Goal: Information Seeking & Learning: Learn about a topic

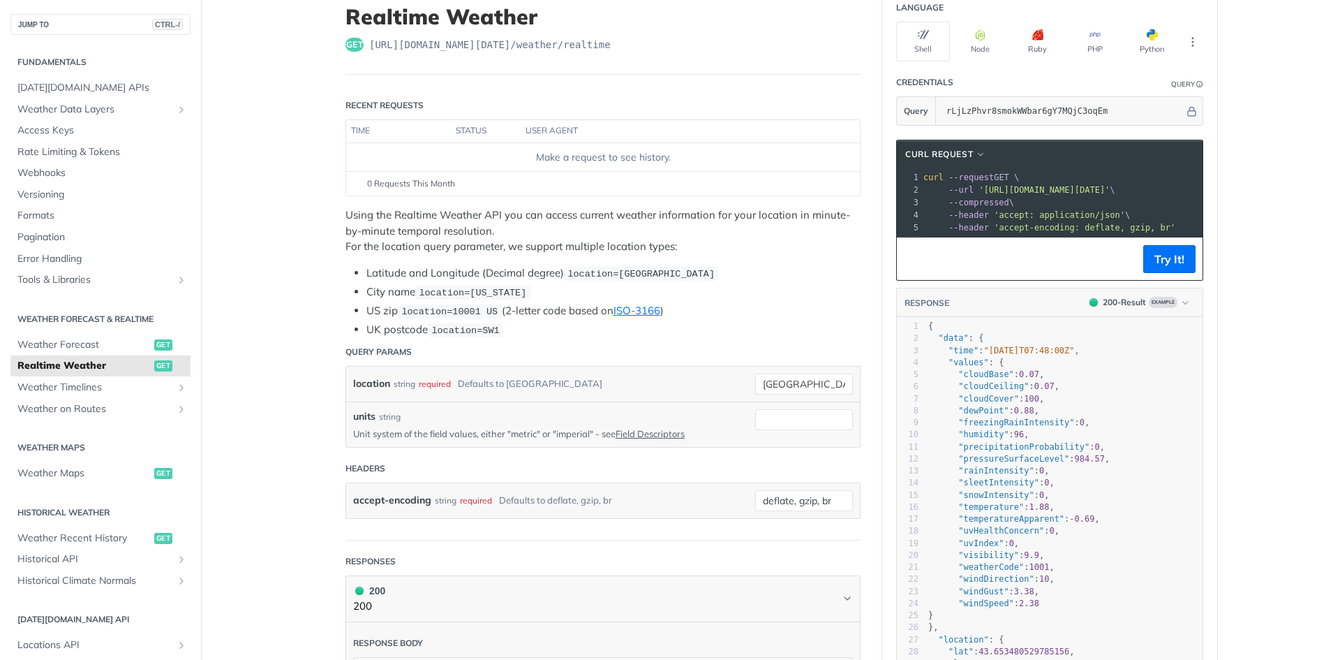
scroll to position [22, 0]
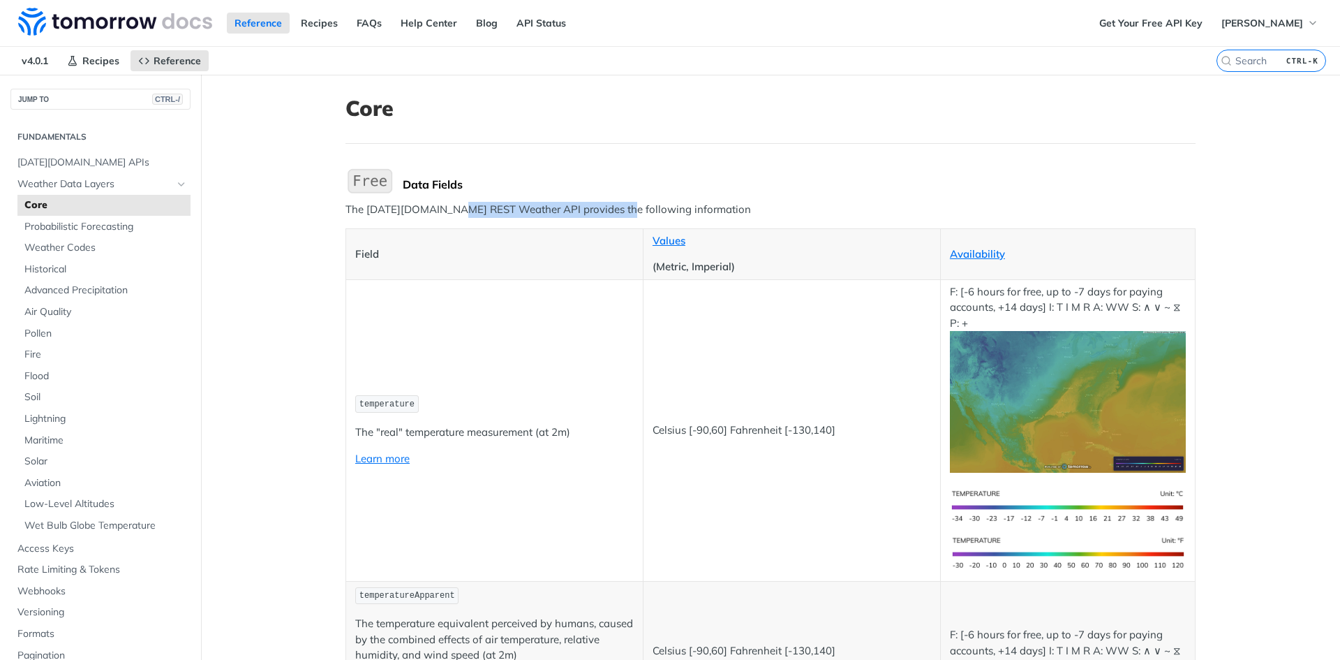
drag, startPoint x: 0, startPoint y: 0, endPoint x: 611, endPoint y: 209, distance: 645.6
click at [611, 209] on p "The [DATE][DOMAIN_NAME] REST Weather API provides the following information" at bounding box center [771, 210] width 850 height 16
click at [704, 209] on p "The [DATE][DOMAIN_NAME] REST Weather API provides the following information" at bounding box center [771, 210] width 850 height 16
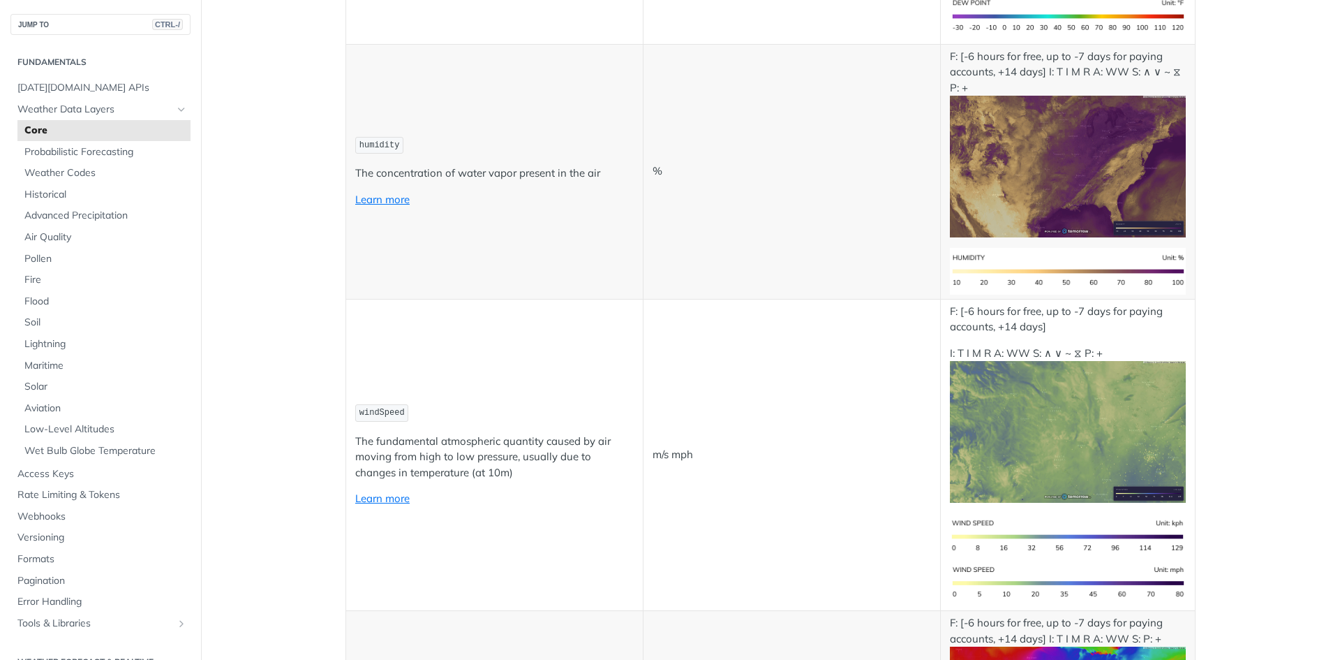
scroll to position [1187, 0]
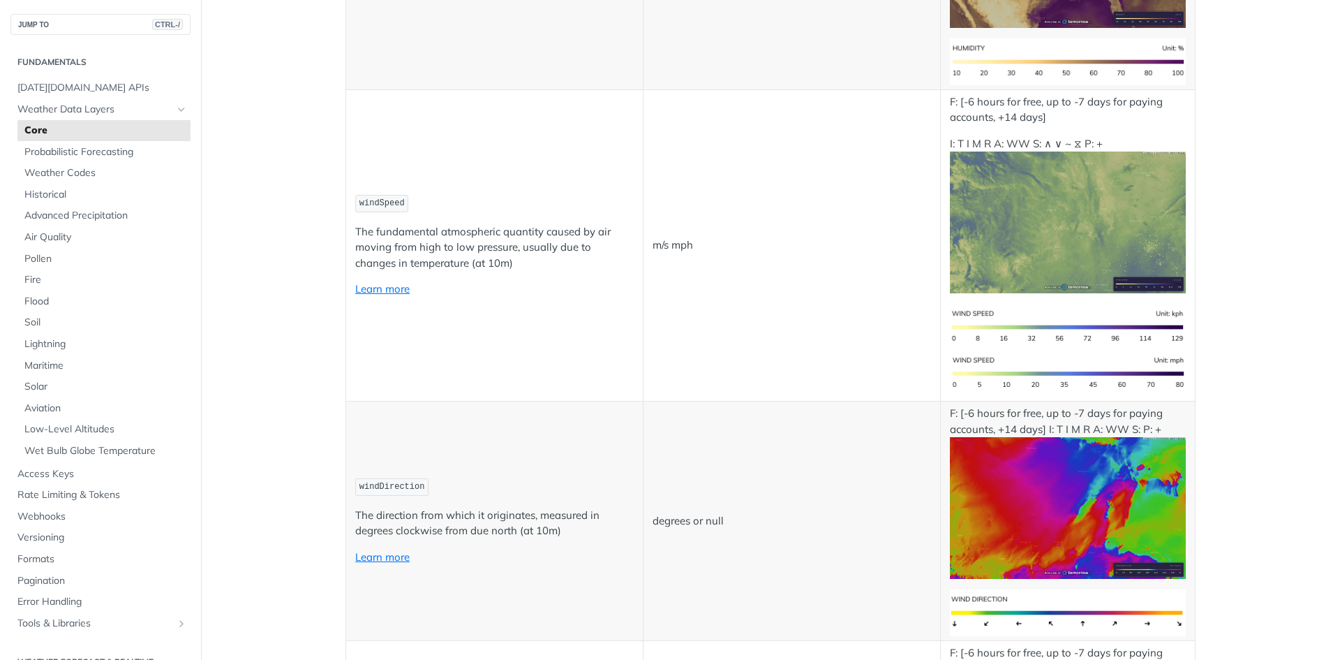
click at [991, 214] on img "Expand image" at bounding box center [1068, 222] width 236 height 142
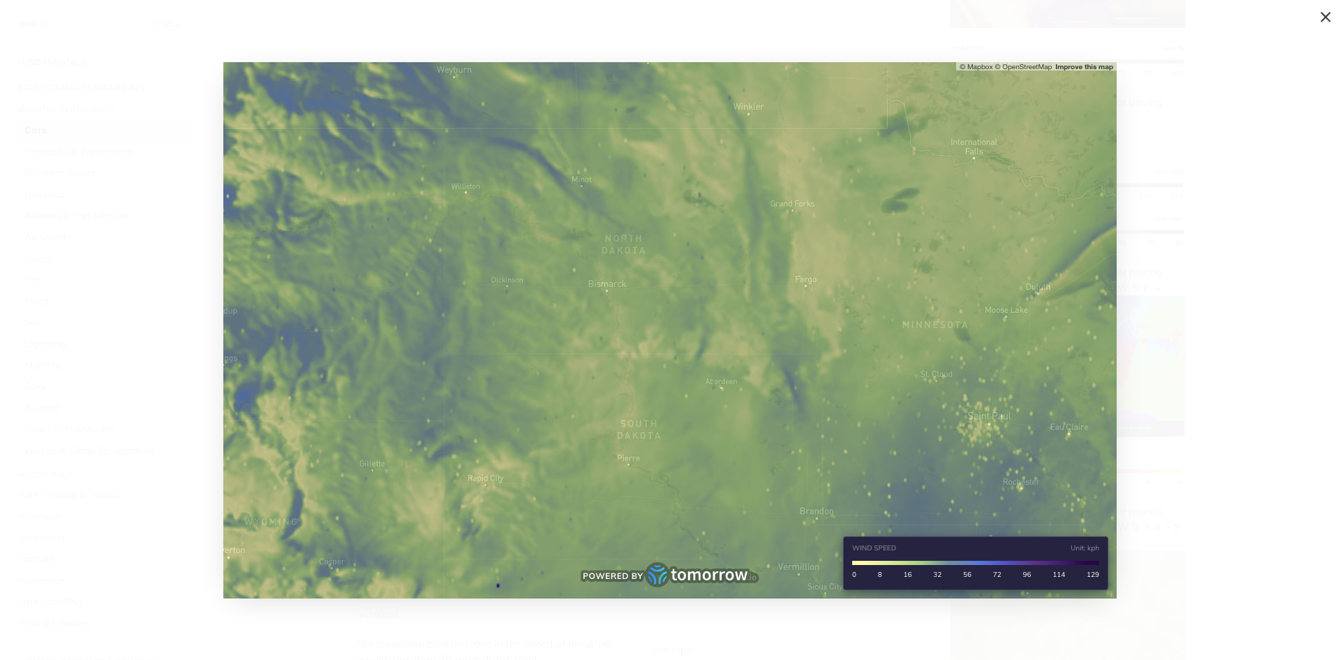
click at [1147, 209] on span "Collapse image" at bounding box center [670, 330] width 1340 height 660
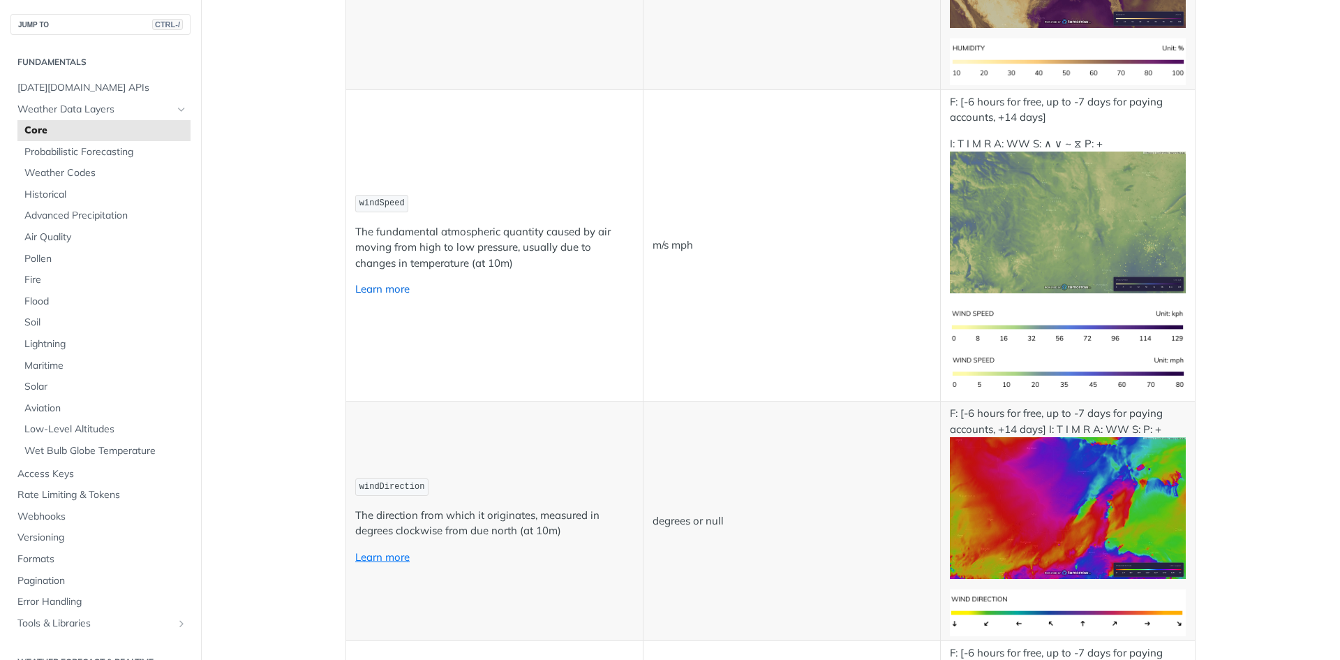
click at [380, 290] on link "Learn more" at bounding box center [382, 288] width 54 height 13
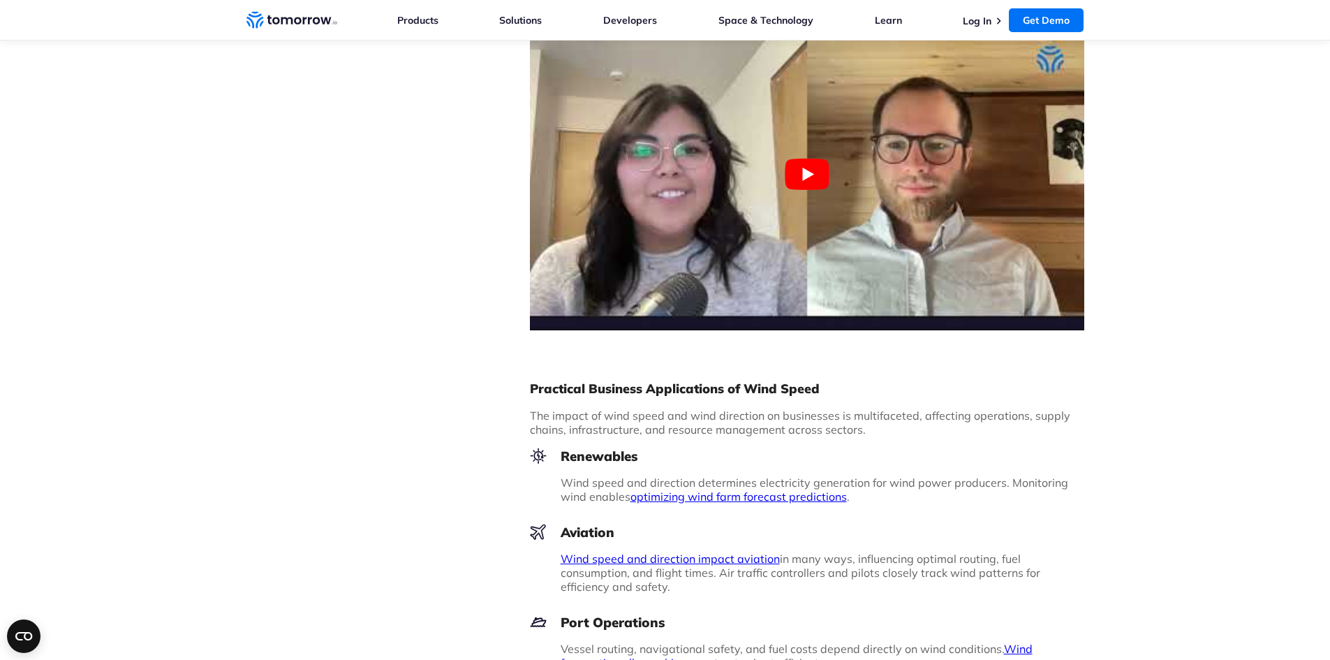
scroll to position [1117, 0]
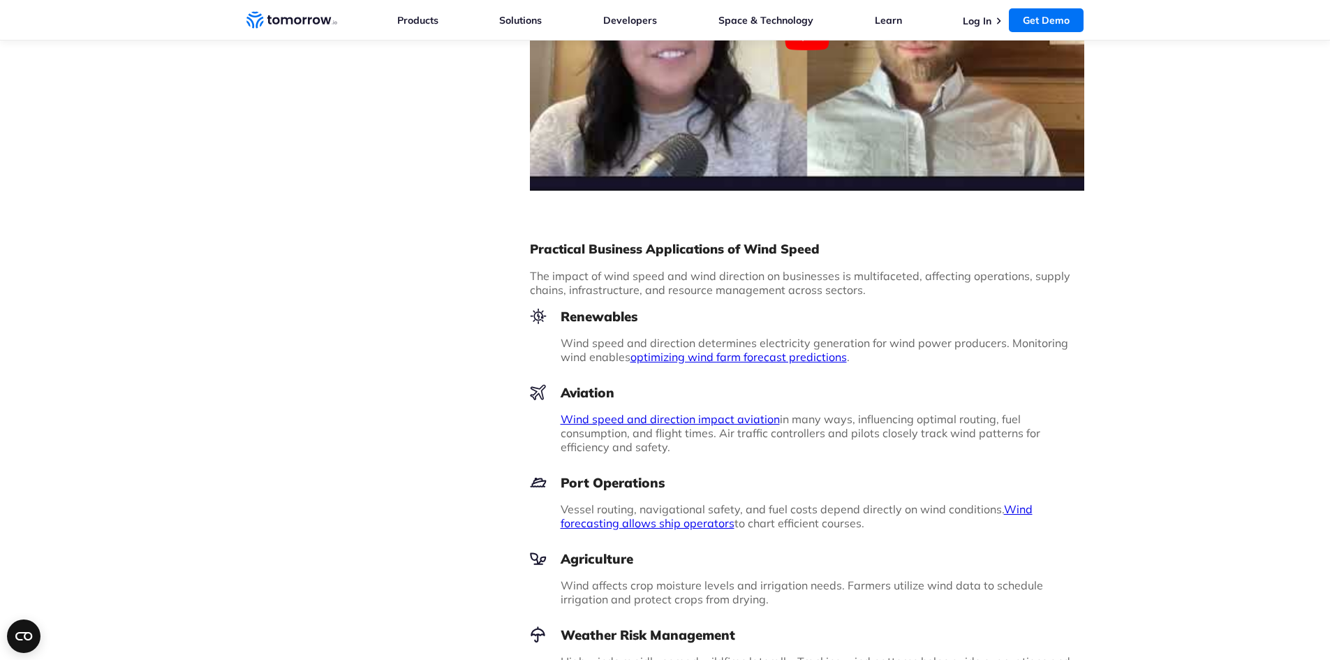
click at [702, 357] on link "optimizing wind farm forecast predictions" at bounding box center [738, 357] width 216 height 14
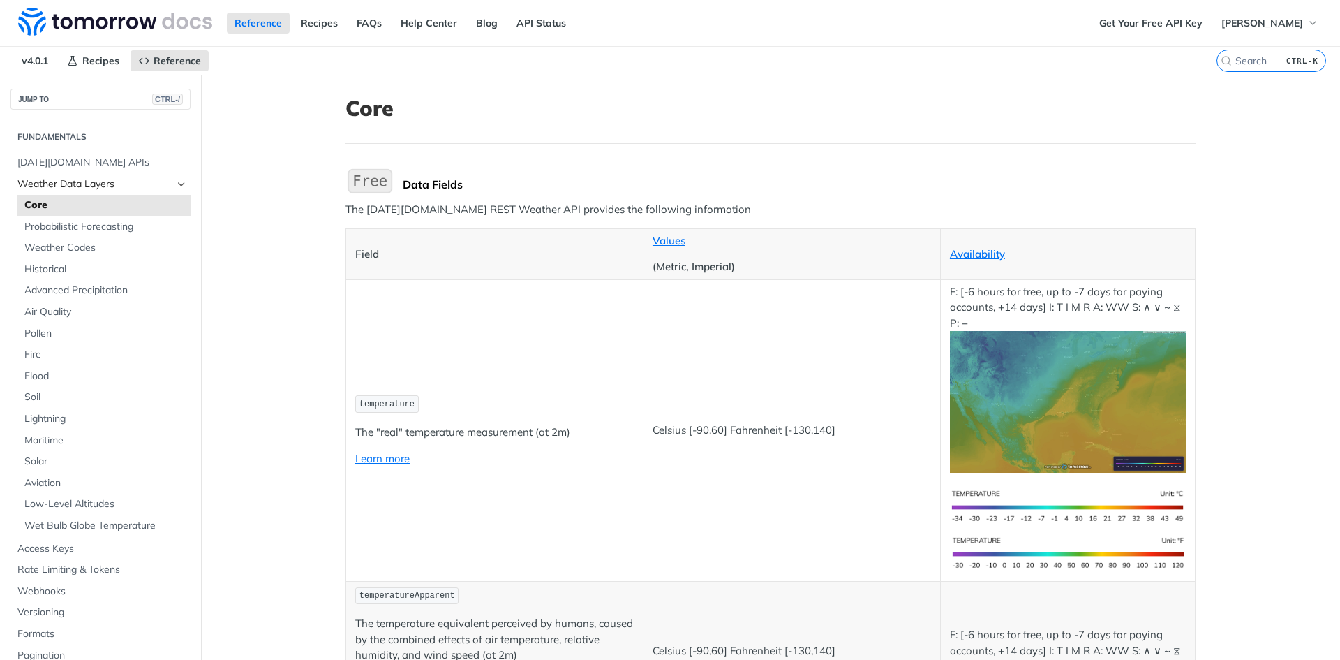
click at [116, 180] on span "Weather Data Layers" at bounding box center [94, 184] width 155 height 14
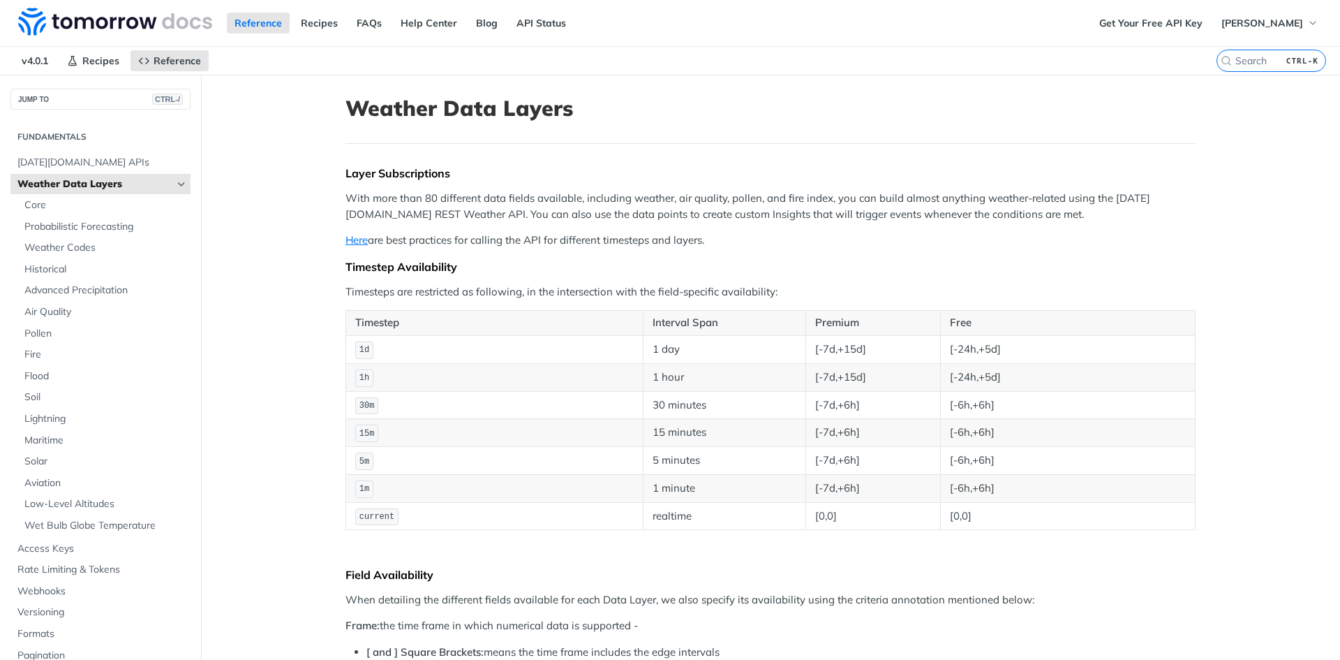
click at [176, 184] on icon "Hide subpages for Weather Data Layers" at bounding box center [181, 184] width 11 height 11
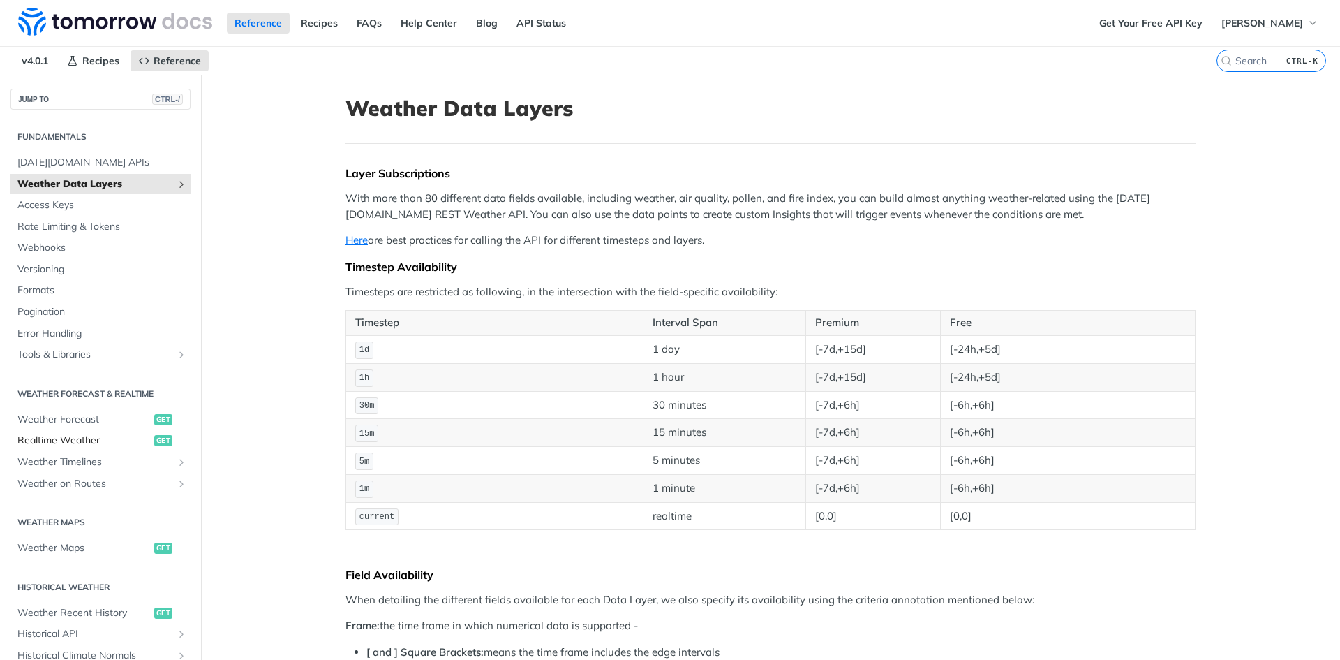
click at [60, 440] on span "Realtime Weather" at bounding box center [83, 441] width 133 height 14
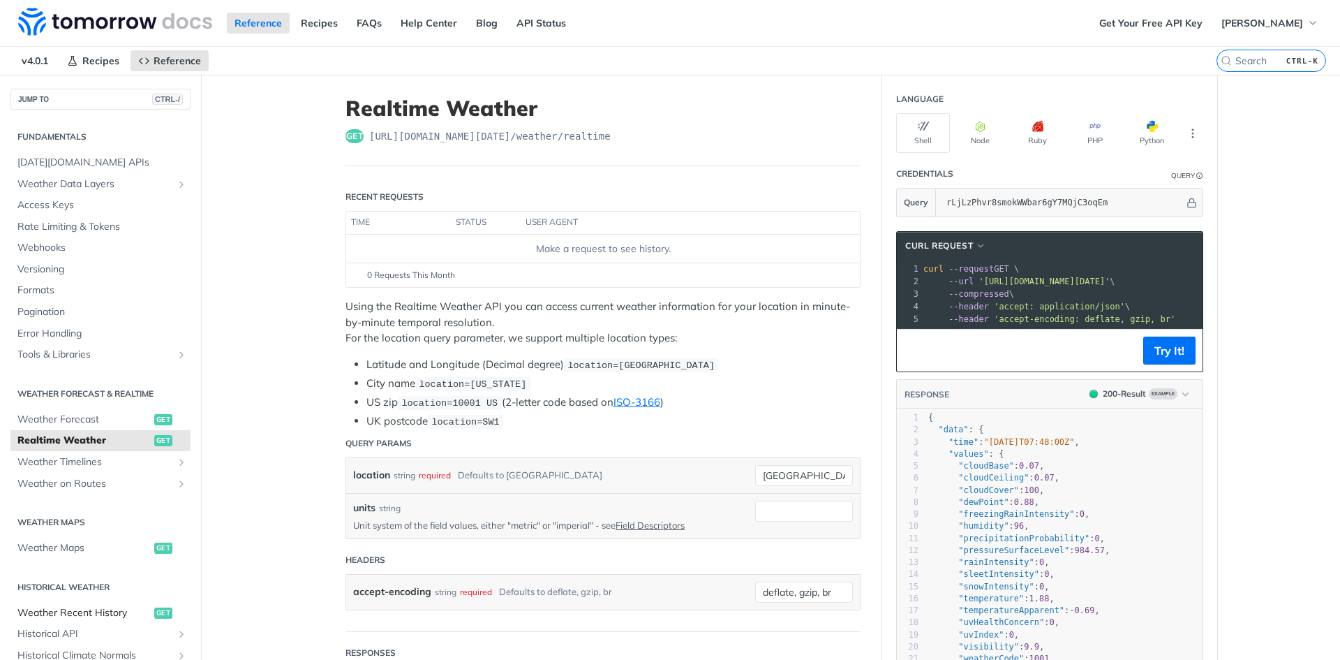
click at [102, 609] on span "Weather Recent History" at bounding box center [83, 613] width 133 height 14
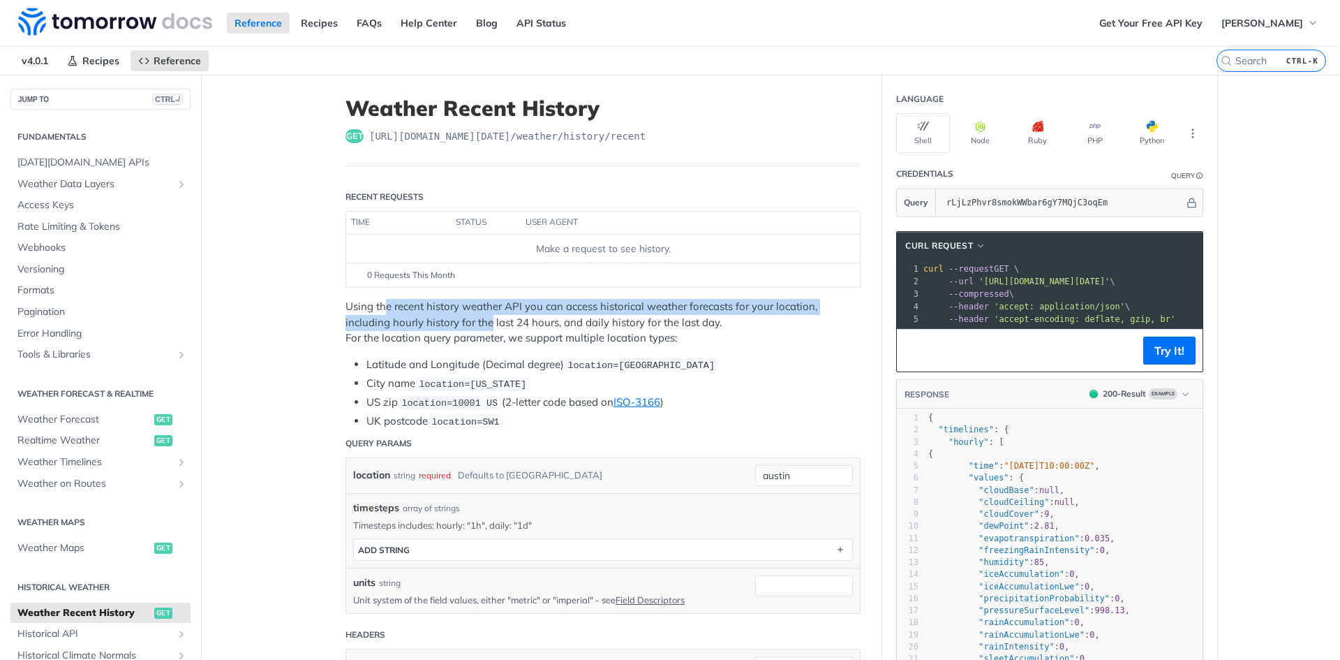
drag, startPoint x: 381, startPoint y: 305, endPoint x: 485, endPoint y: 318, distance: 104.1
click at [485, 318] on p "Using the recent history weather API you can access historical weather forecast…" at bounding box center [603, 322] width 515 height 47
click at [545, 321] on p "Using the recent history weather API you can access historical weather forecast…" at bounding box center [603, 322] width 515 height 47
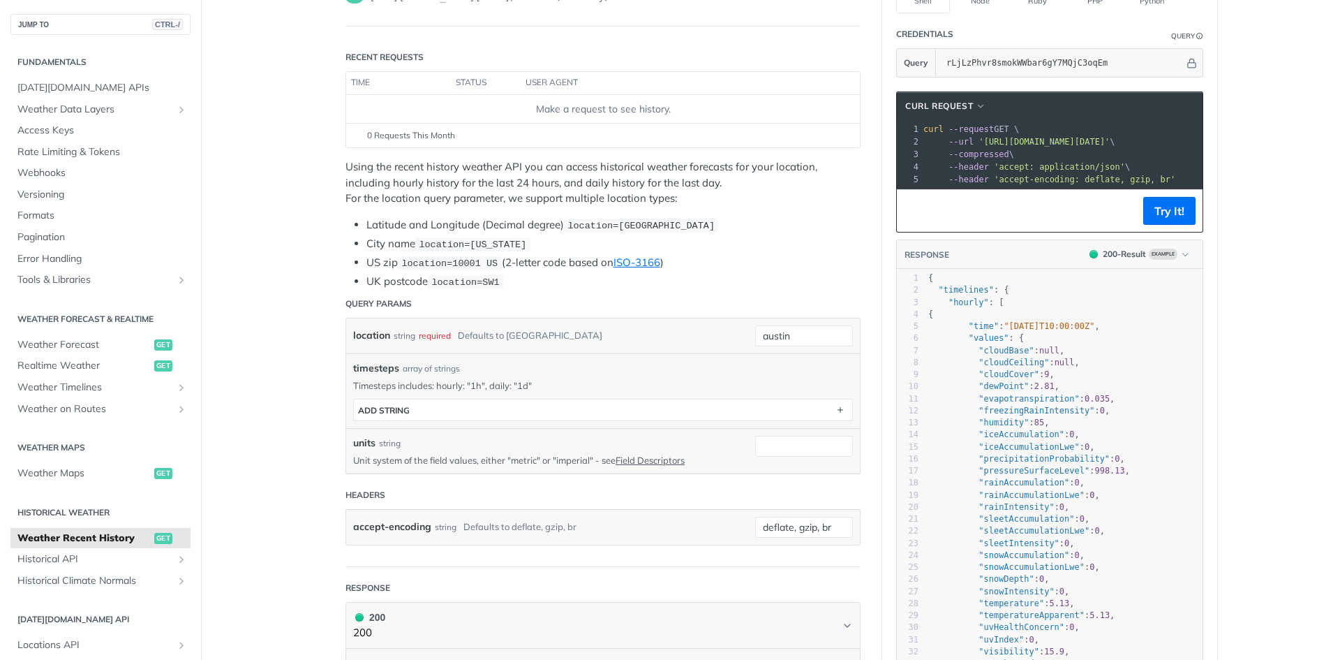
scroll to position [279, 0]
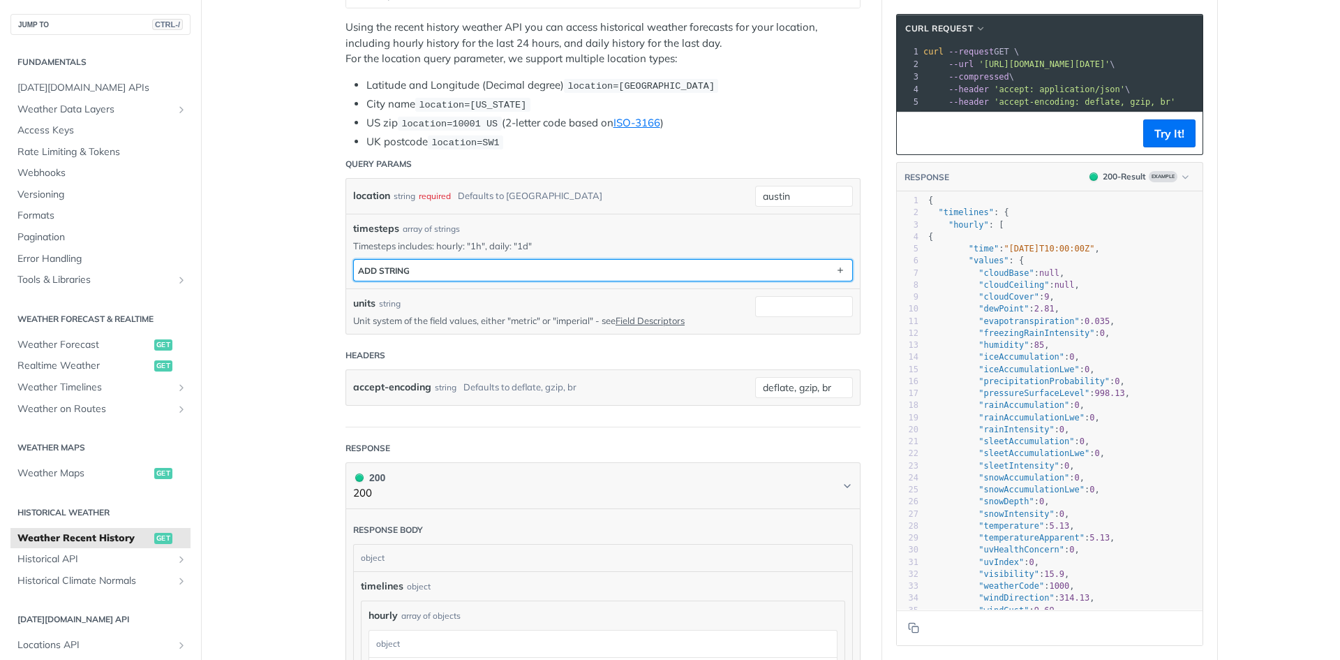
click at [536, 264] on button "ADD string" at bounding box center [603, 270] width 498 height 21
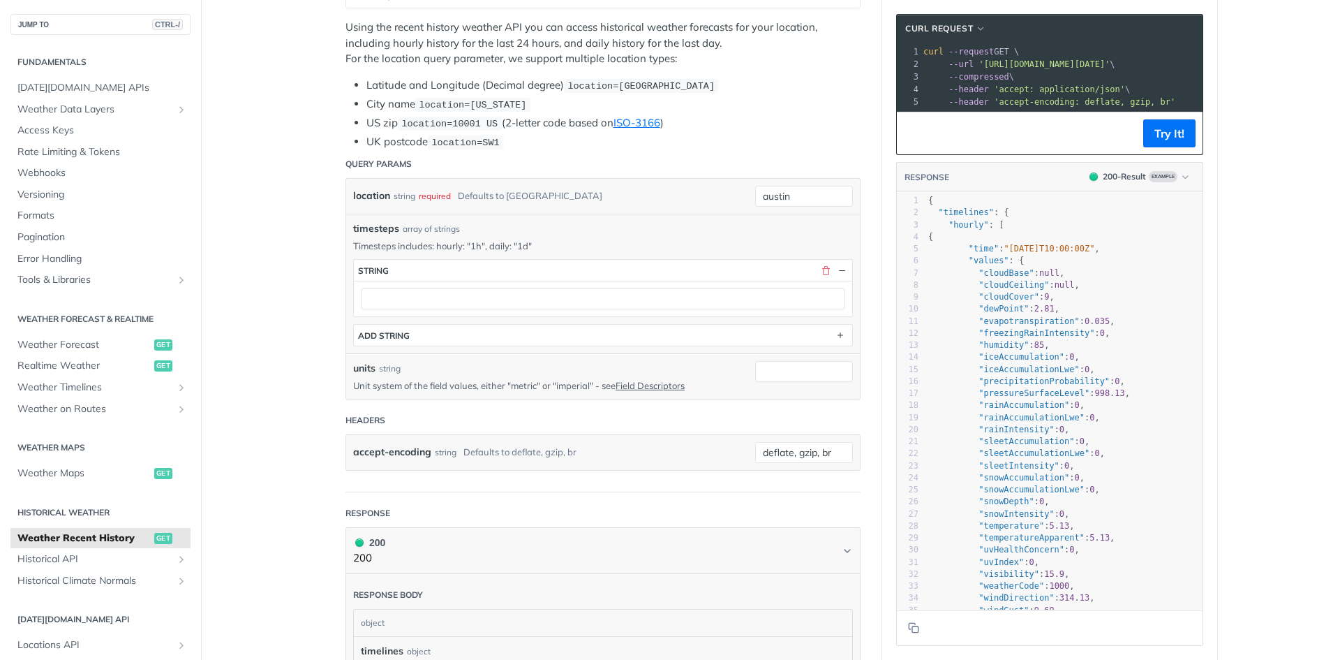
click at [713, 191] on div "location string required Defaults to austin" at bounding box center [543, 196] width 381 height 21
click at [785, 195] on input "austin" at bounding box center [804, 196] width 98 height 21
click at [752, 129] on li "US zip location=10001 US (2-letter code based on ISO-3166 )" at bounding box center [614, 123] width 494 height 16
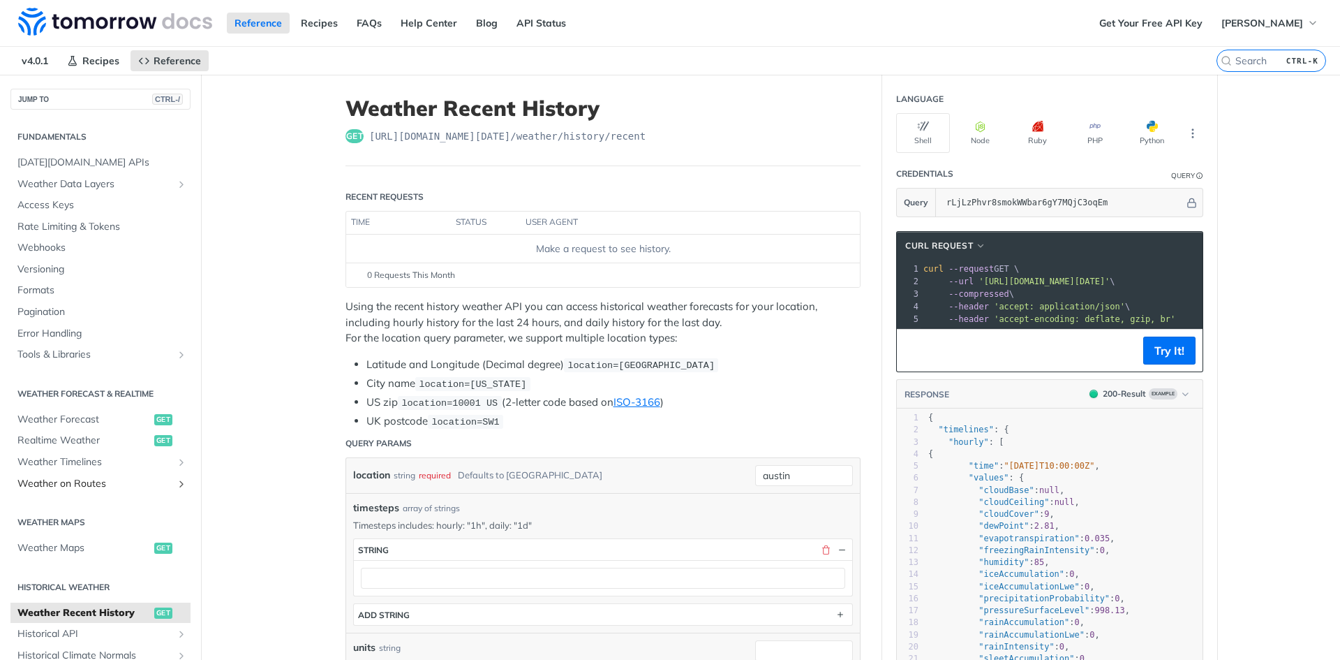
scroll to position [70, 0]
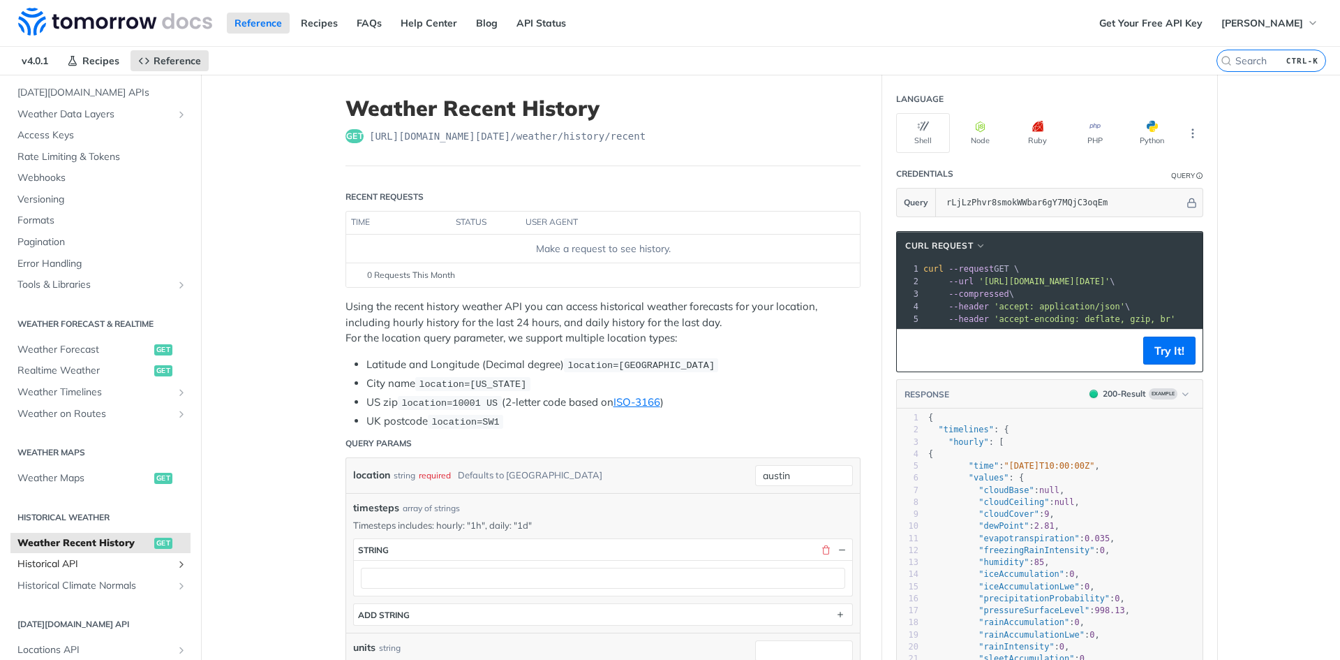
click at [54, 560] on span "Historical API" at bounding box center [94, 564] width 155 height 14
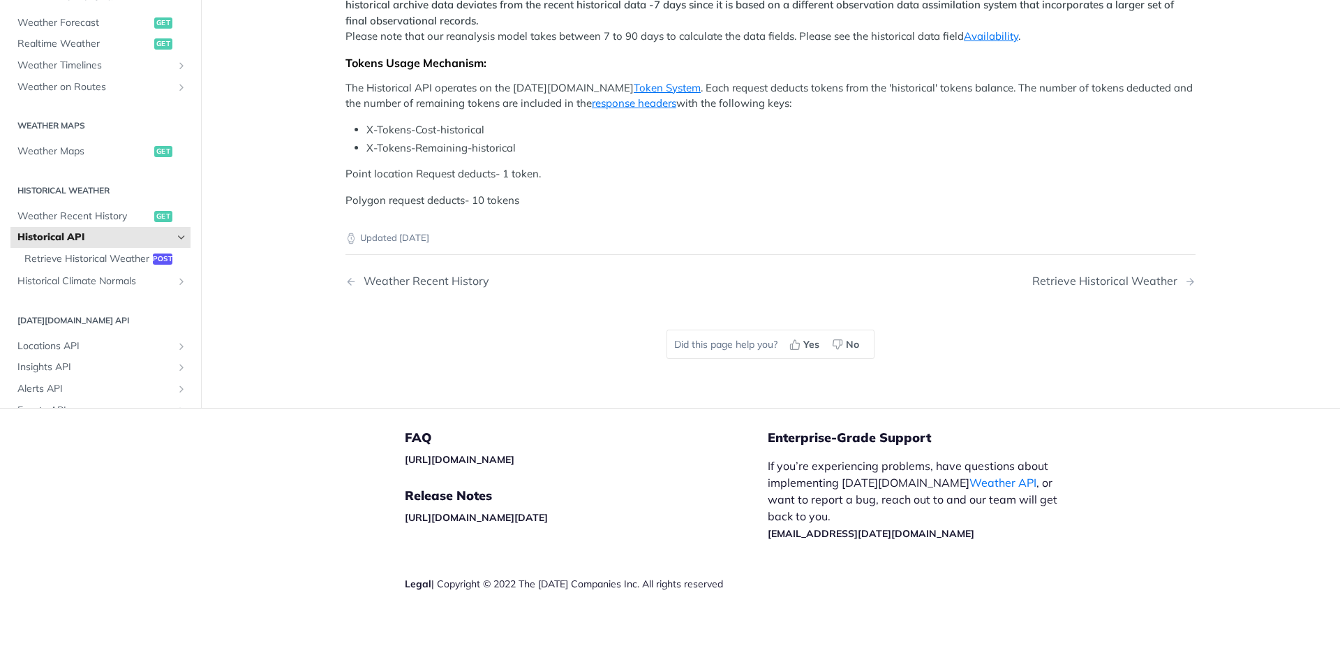
scroll to position [559, 0]
click at [1131, 288] on div "Retrieve Historical Weather" at bounding box center [1109, 280] width 152 height 13
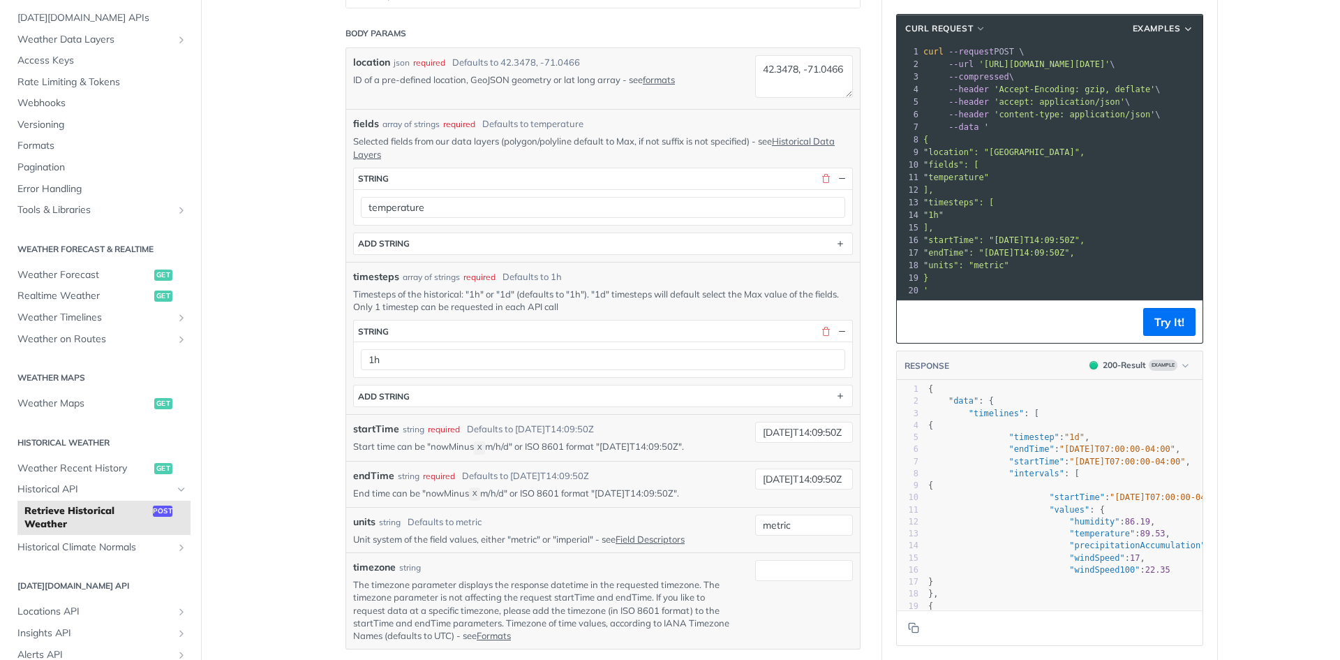
scroll to position [349, 0]
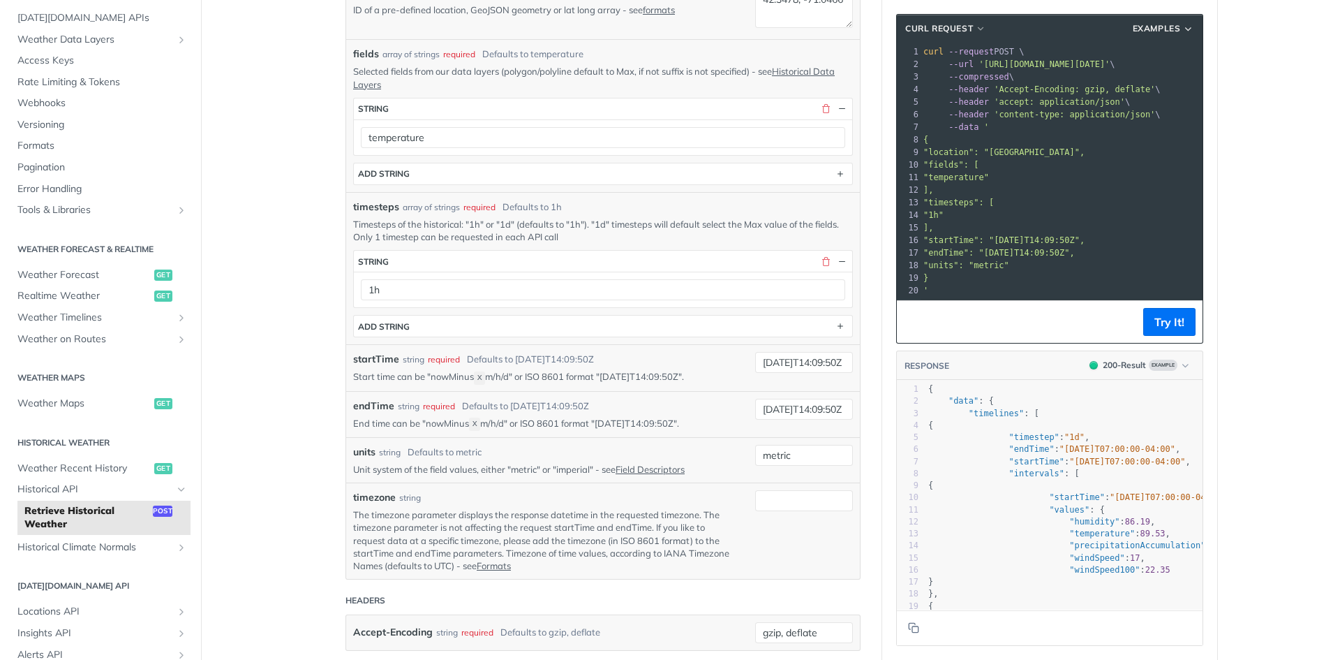
click at [1269, 226] on main "JUMP TO CTRL-/ Fundamentals Tomorrow.io APIs Weather Data Layers Core Probabili…" at bounding box center [670, 375] width 1340 height 1298
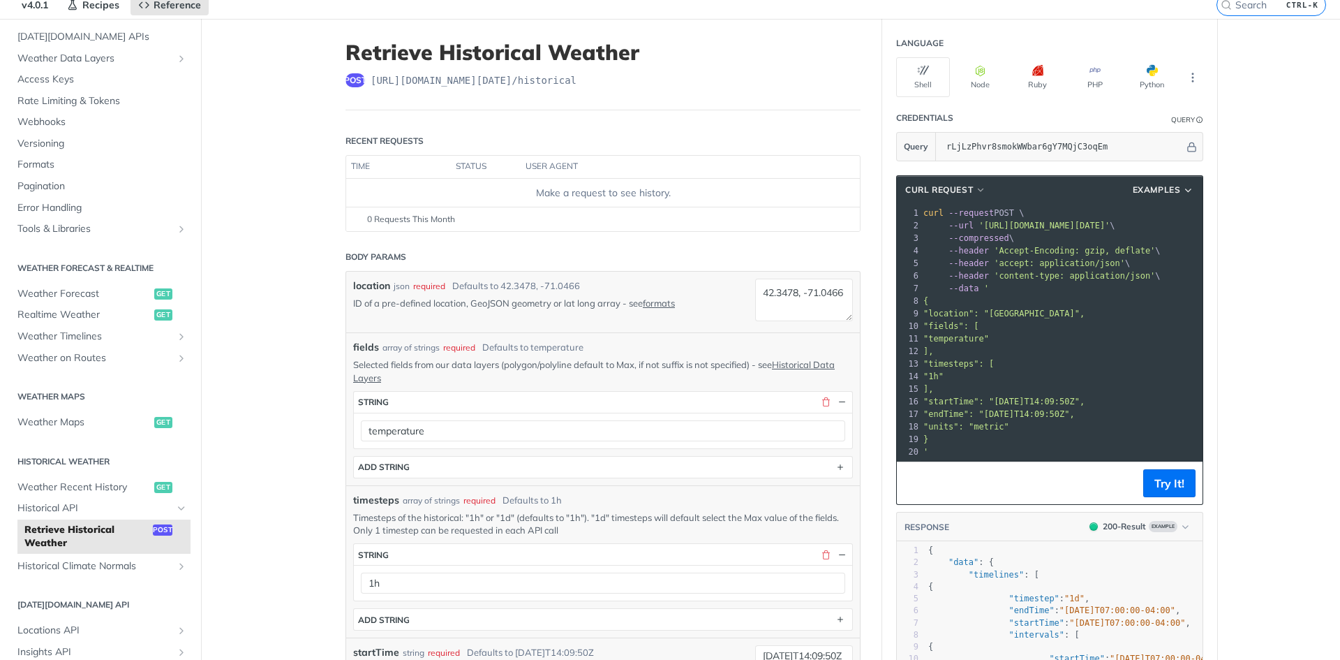
scroll to position [0, 0]
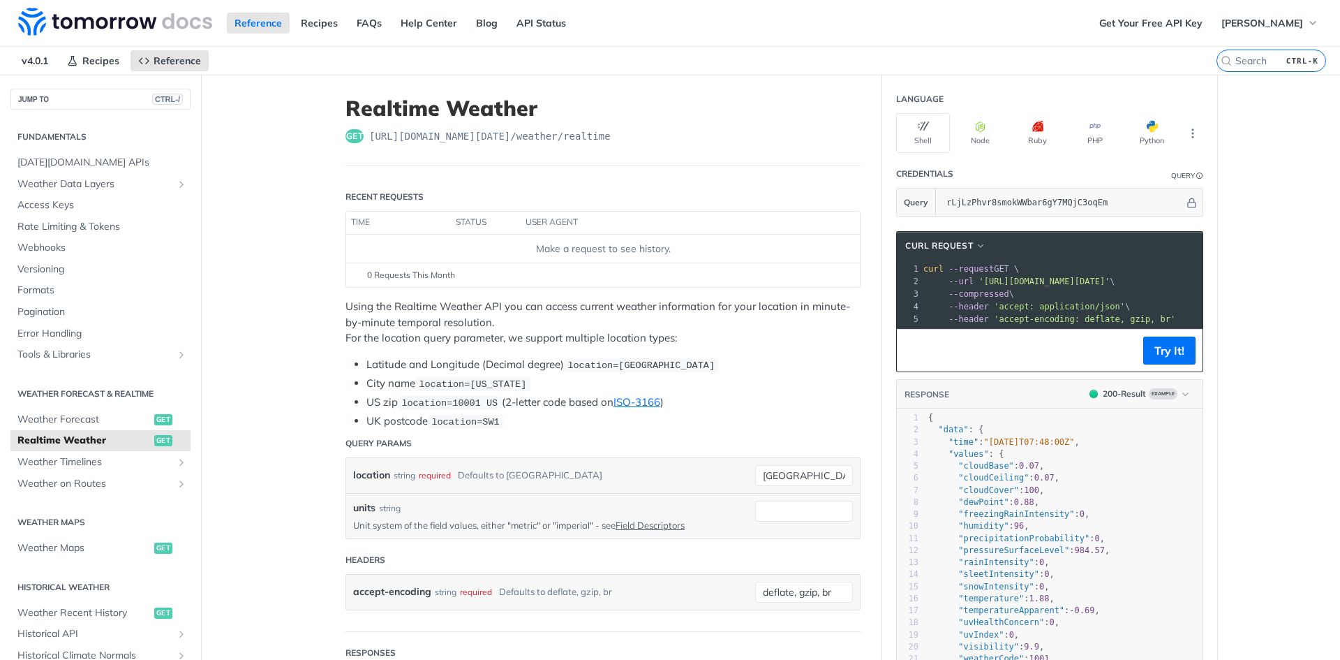
click at [1165, 44] on div "Get Your Free API Key André Magerat" at bounding box center [1216, 23] width 249 height 46
click at [1178, 24] on link "Get Your Free API Key" at bounding box center [1151, 23] width 119 height 21
